Goal: Task Accomplishment & Management: Manage account settings

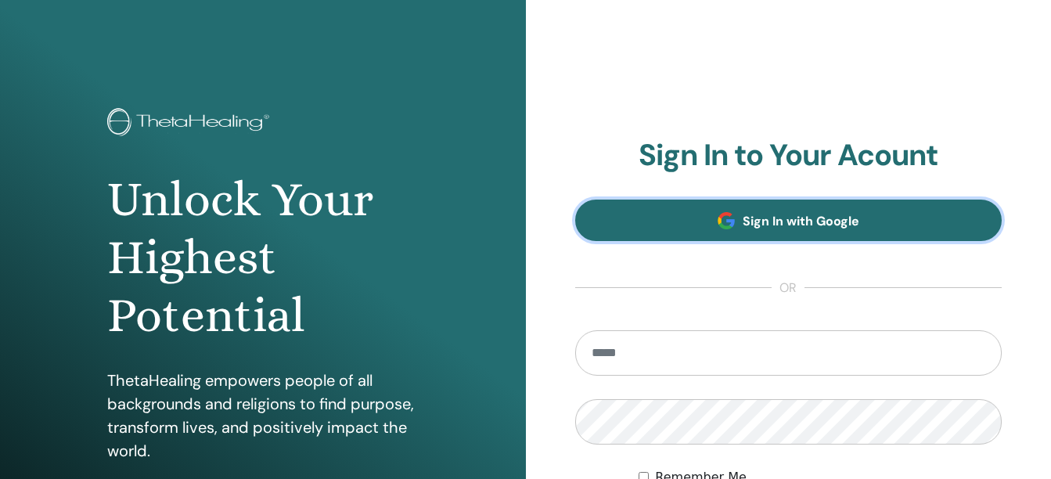
click at [751, 221] on span "Sign In with Google" at bounding box center [801, 221] width 117 height 16
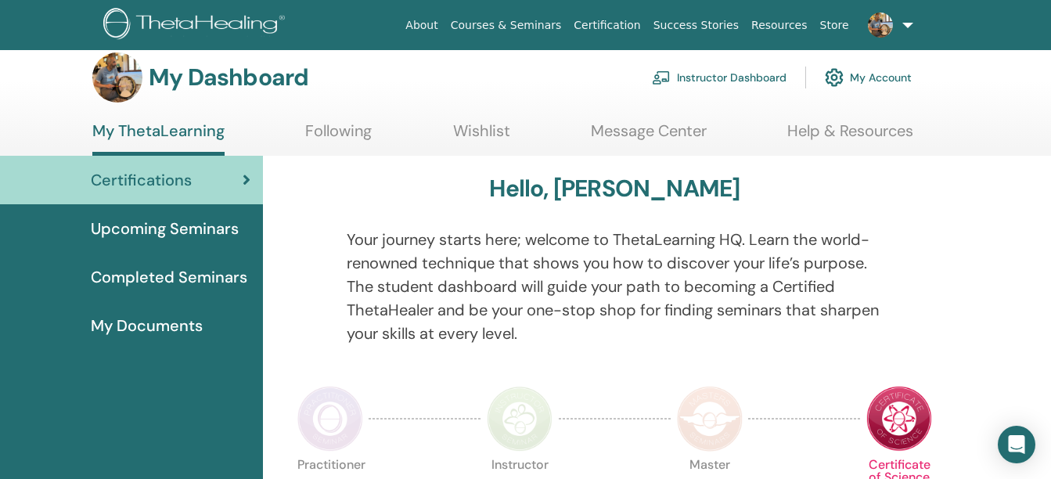
scroll to position [6, 0]
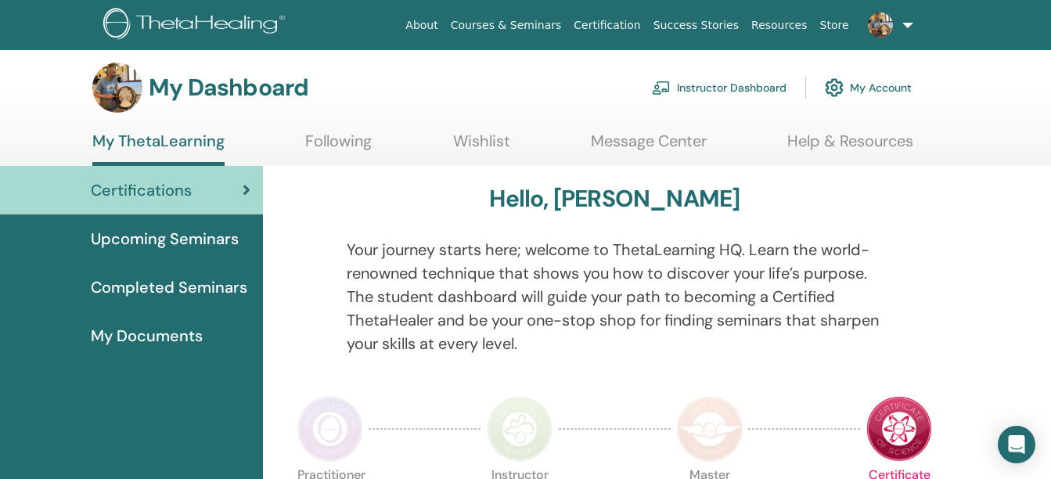
click at [212, 242] on span "Upcoming Seminars" at bounding box center [165, 238] width 148 height 23
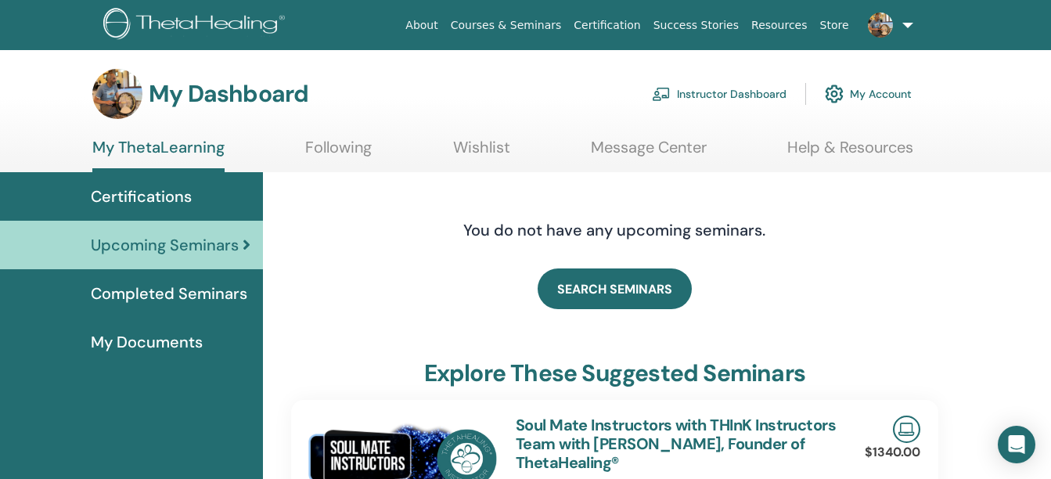
click at [708, 88] on link "Instructor Dashboard" at bounding box center [719, 94] width 135 height 34
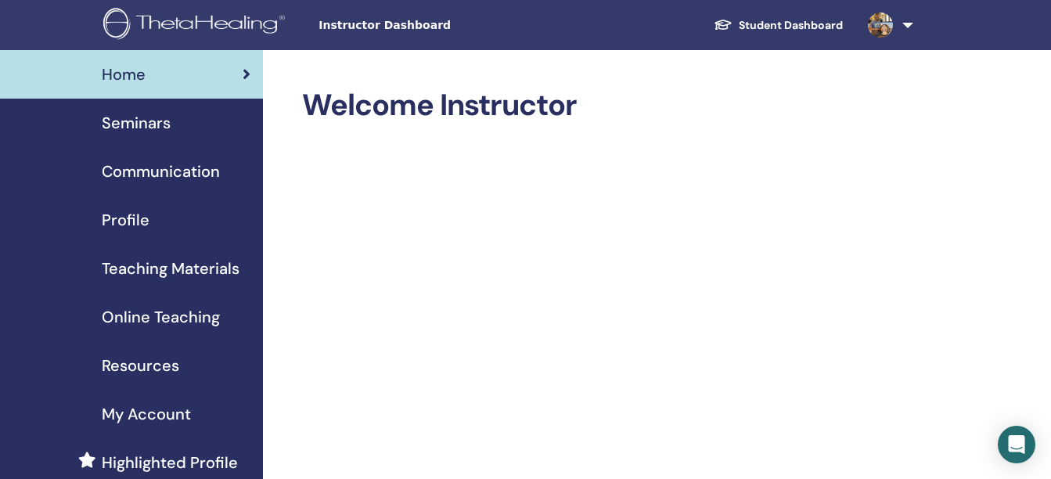
click at [160, 122] on span "Seminars" at bounding box center [136, 122] width 69 height 23
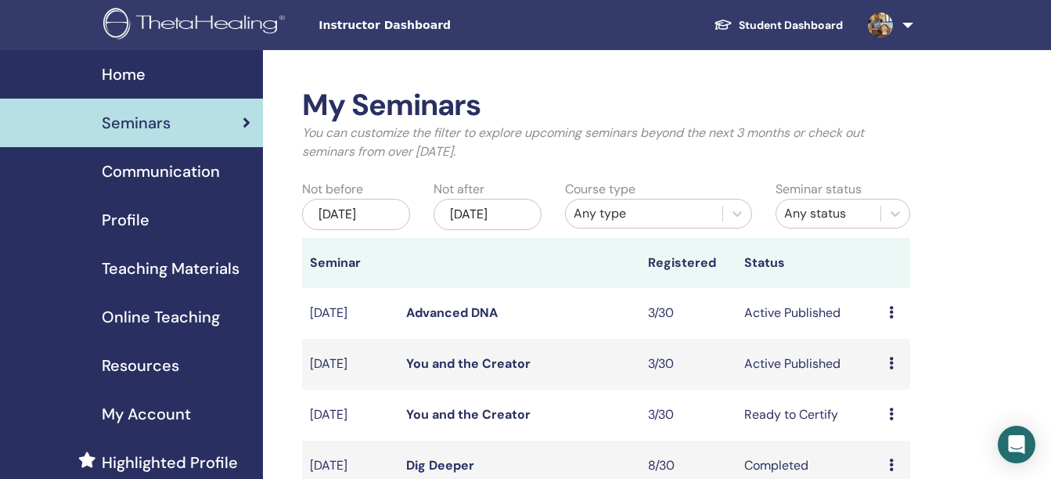
click at [428, 372] on link "You and the Creator" at bounding box center [468, 363] width 124 height 16
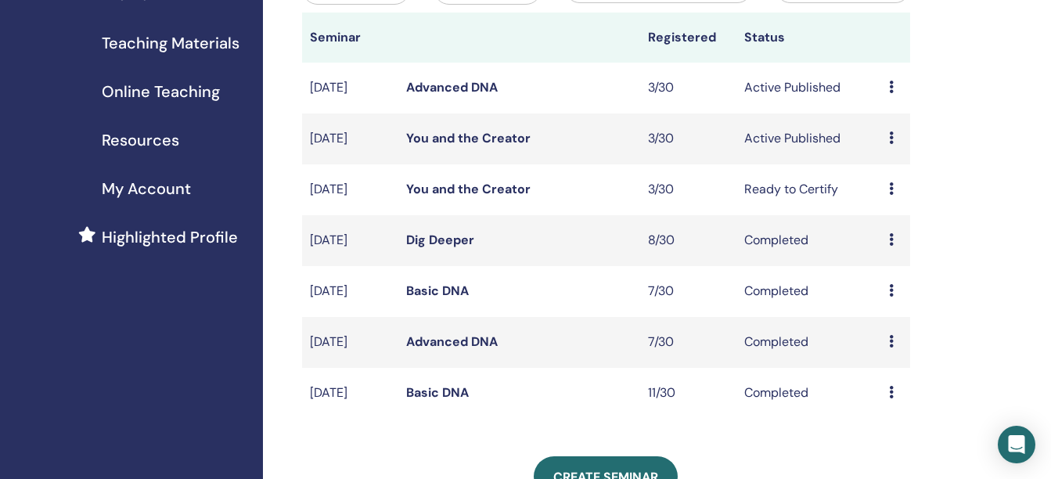
scroll to position [232, 0]
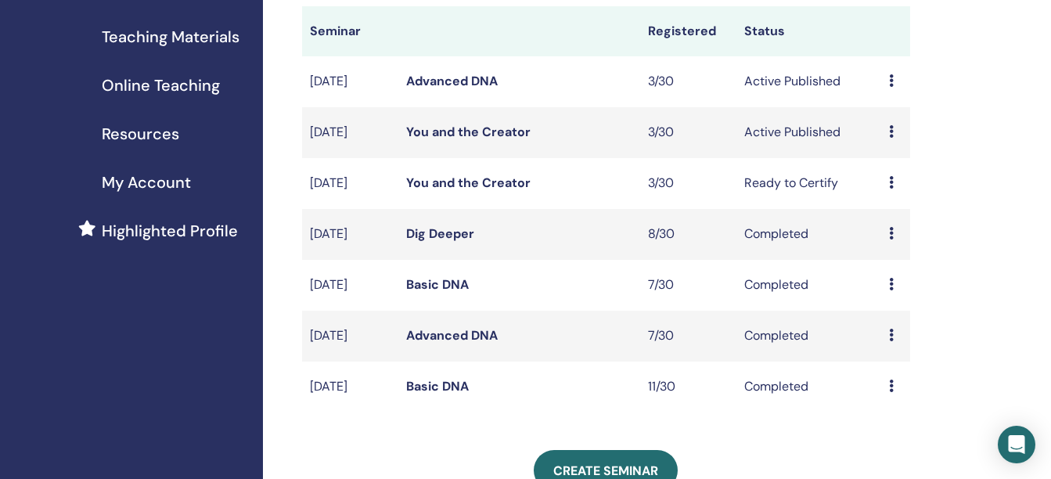
click at [481, 140] on link "You and the Creator" at bounding box center [468, 132] width 124 height 16
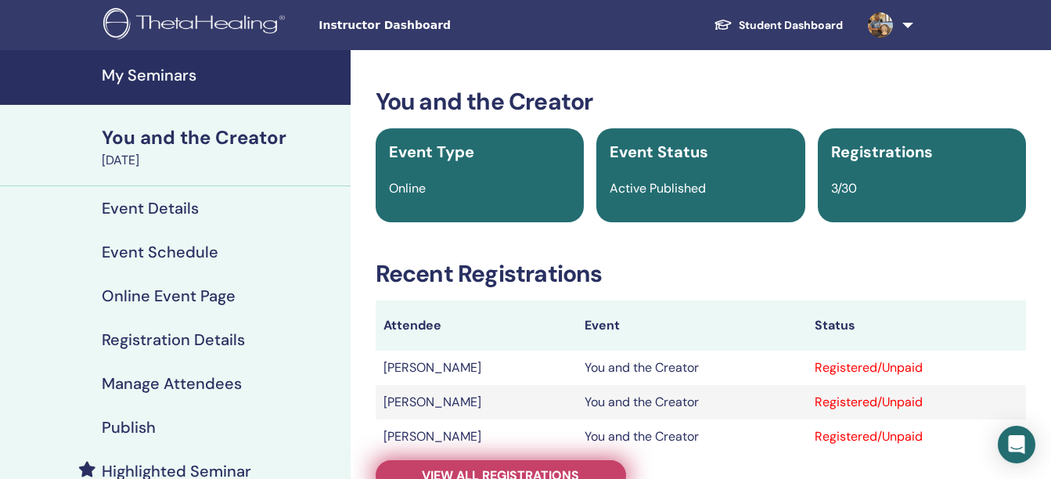
click at [461, 466] on link "View all registrations" at bounding box center [501, 475] width 250 height 31
